Goal: Task Accomplishment & Management: Manage account settings

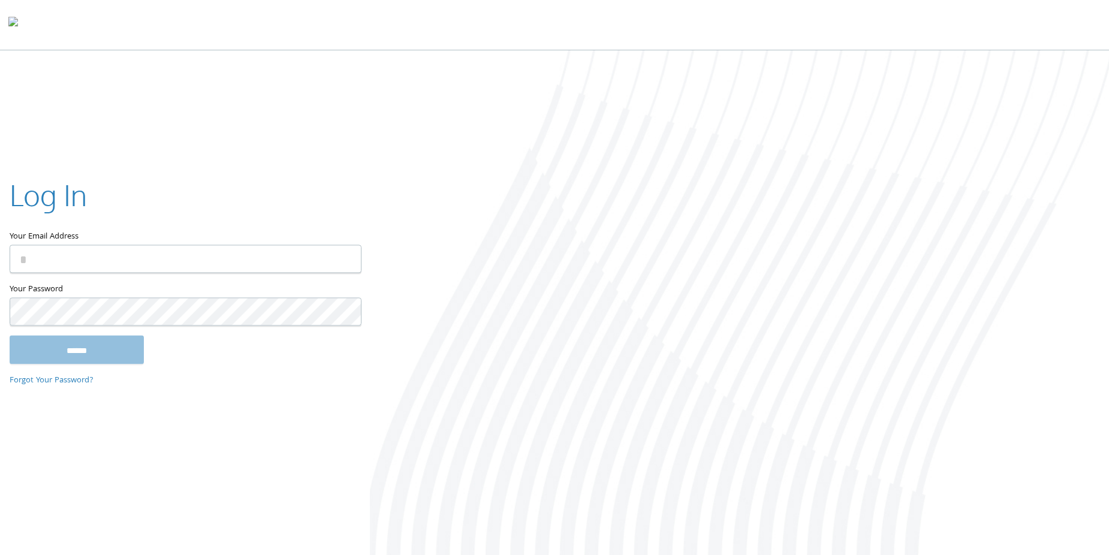
type input "**********"
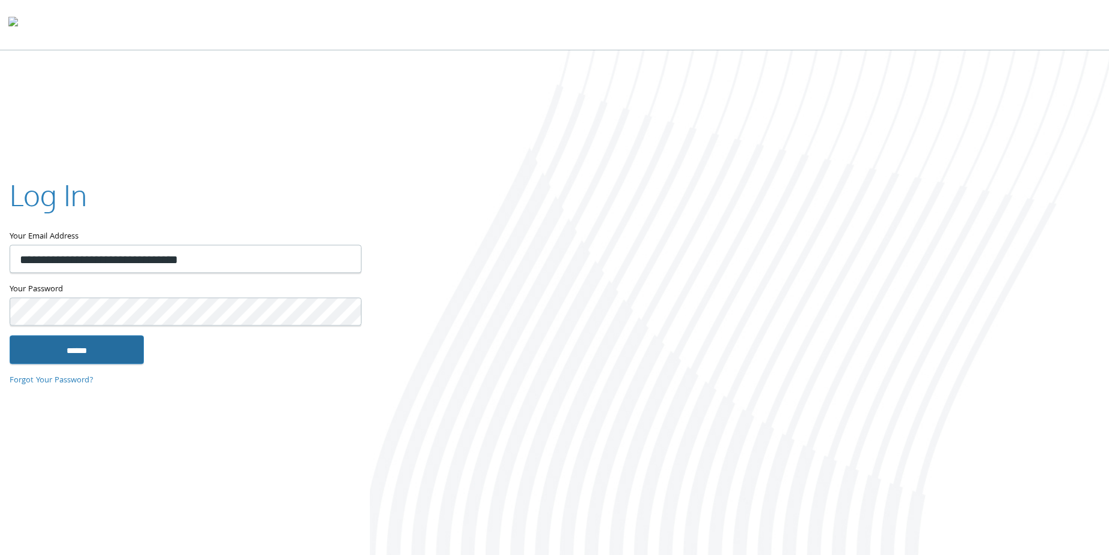
click at [96, 345] on input "******" at bounding box center [77, 350] width 134 height 29
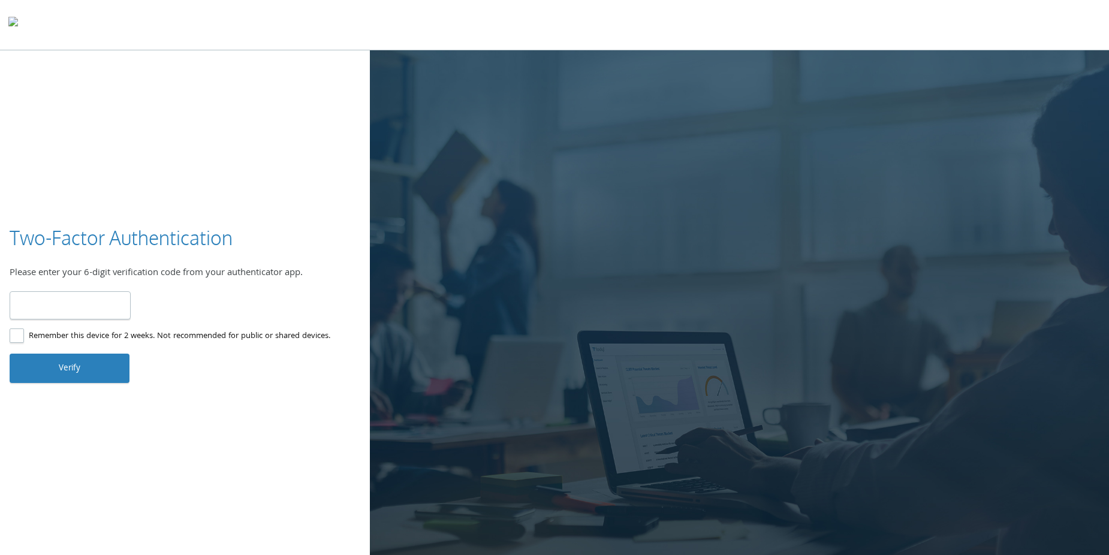
type input "******"
click at [92, 367] on button "Verify" at bounding box center [70, 368] width 120 height 29
